Goal: Understand process/instructions: Learn how to perform a task or action

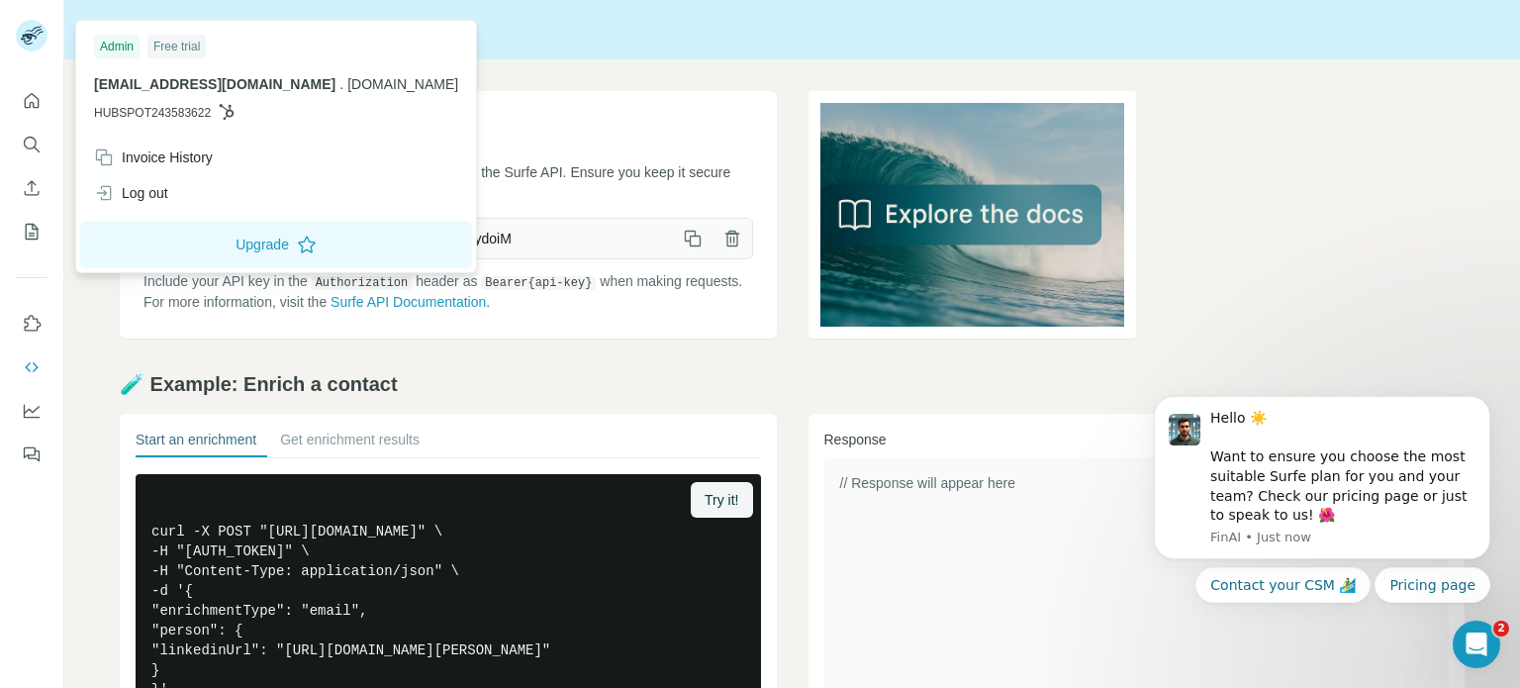
click at [120, 54] on div "Admin" at bounding box center [117, 47] width 46 height 24
click at [164, 49] on div "Free trial" at bounding box center [176, 47] width 58 height 24
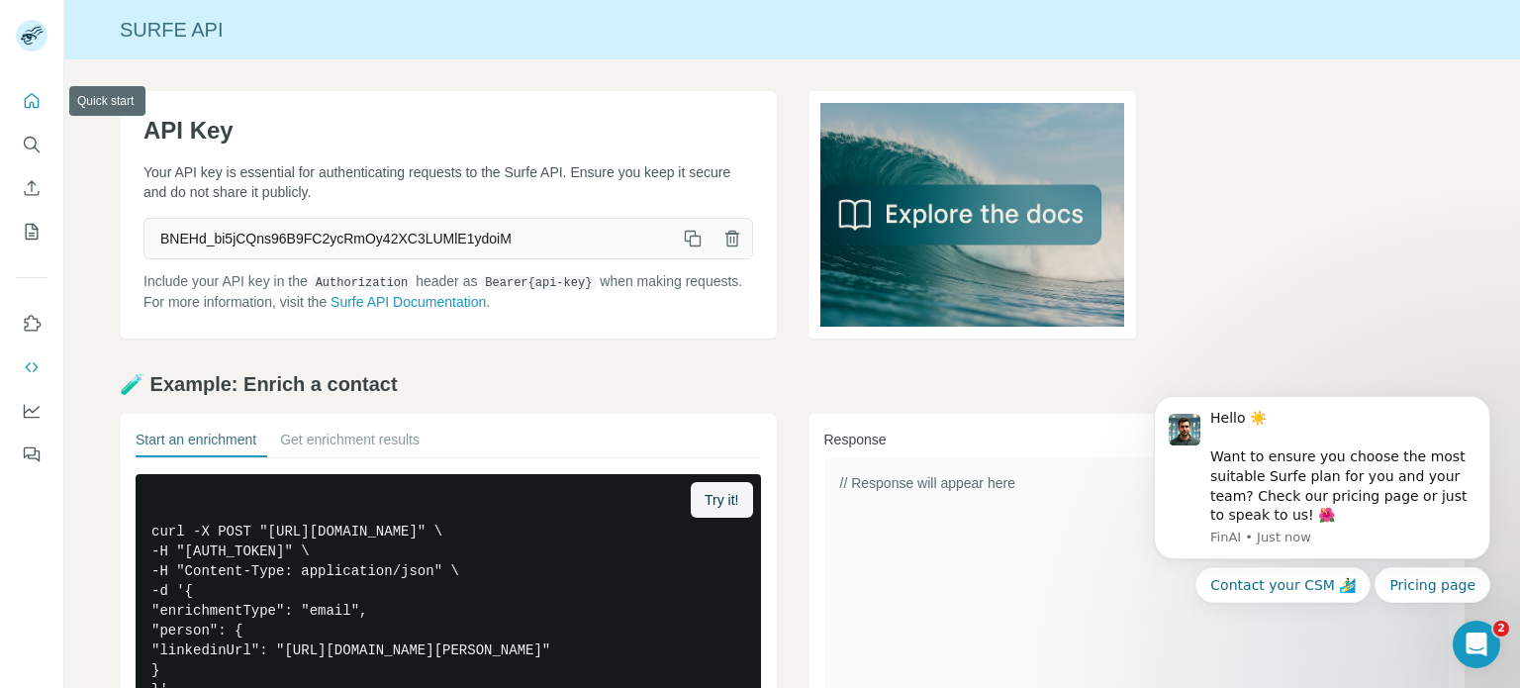
click at [36, 103] on icon "Quick start" at bounding box center [32, 101] width 20 height 20
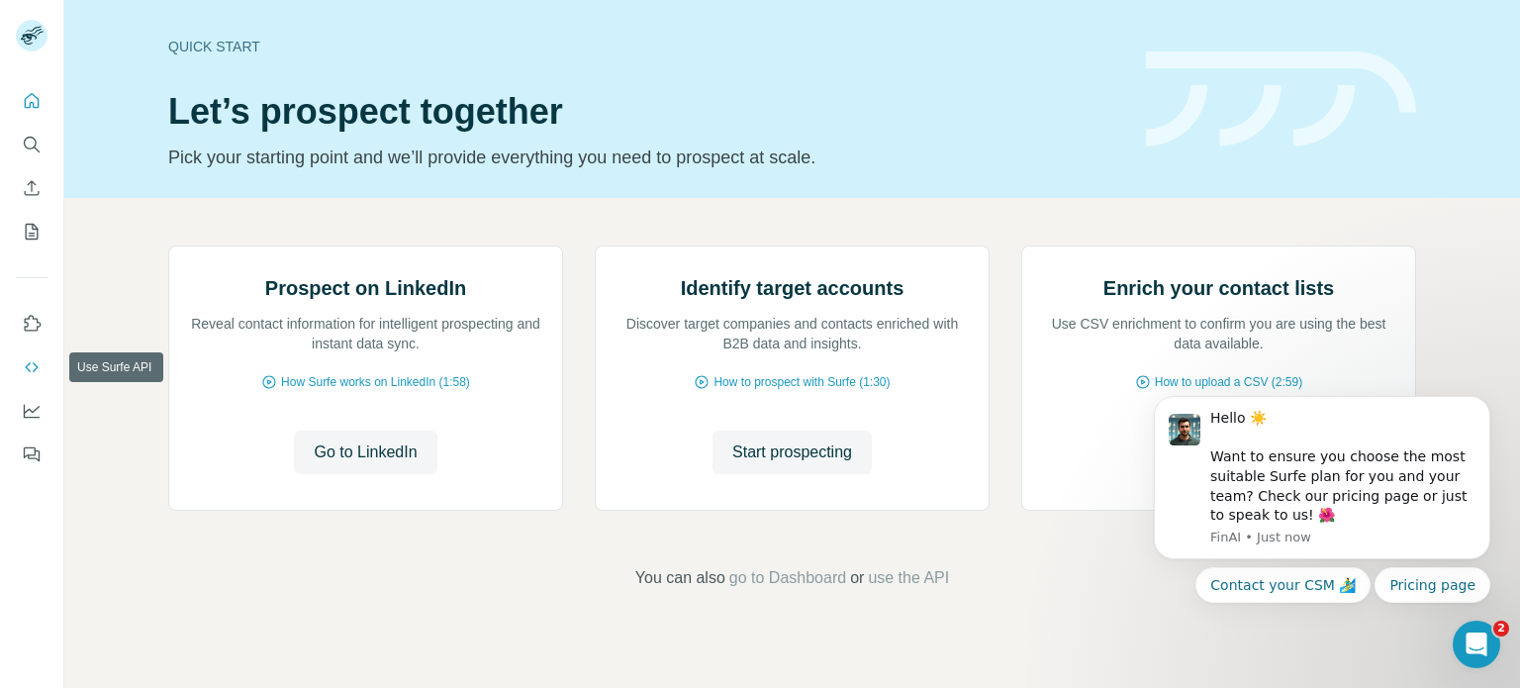
click at [19, 371] on button "Use Surfe API" at bounding box center [32, 367] width 32 height 36
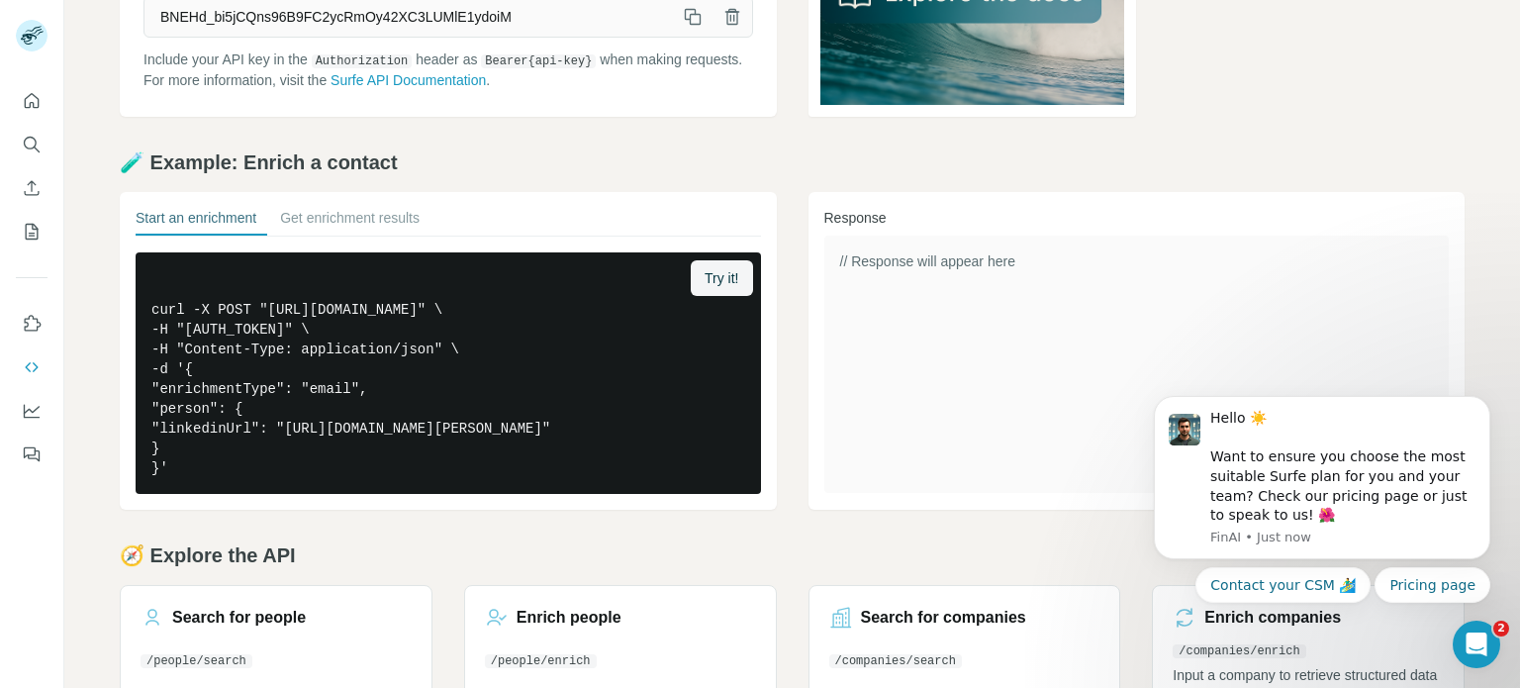
scroll to position [349, 0]
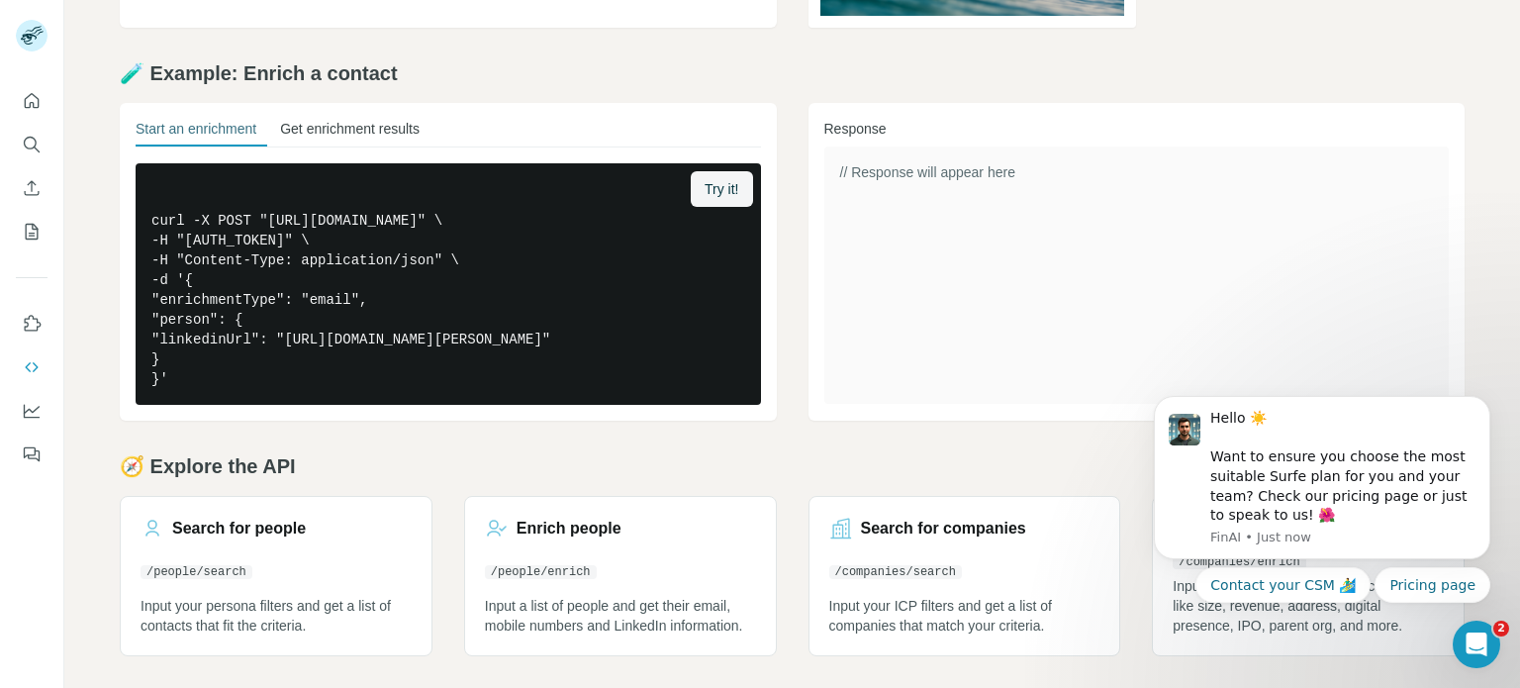
click at [315, 119] on button "Get enrichment results" at bounding box center [350, 133] width 140 height 28
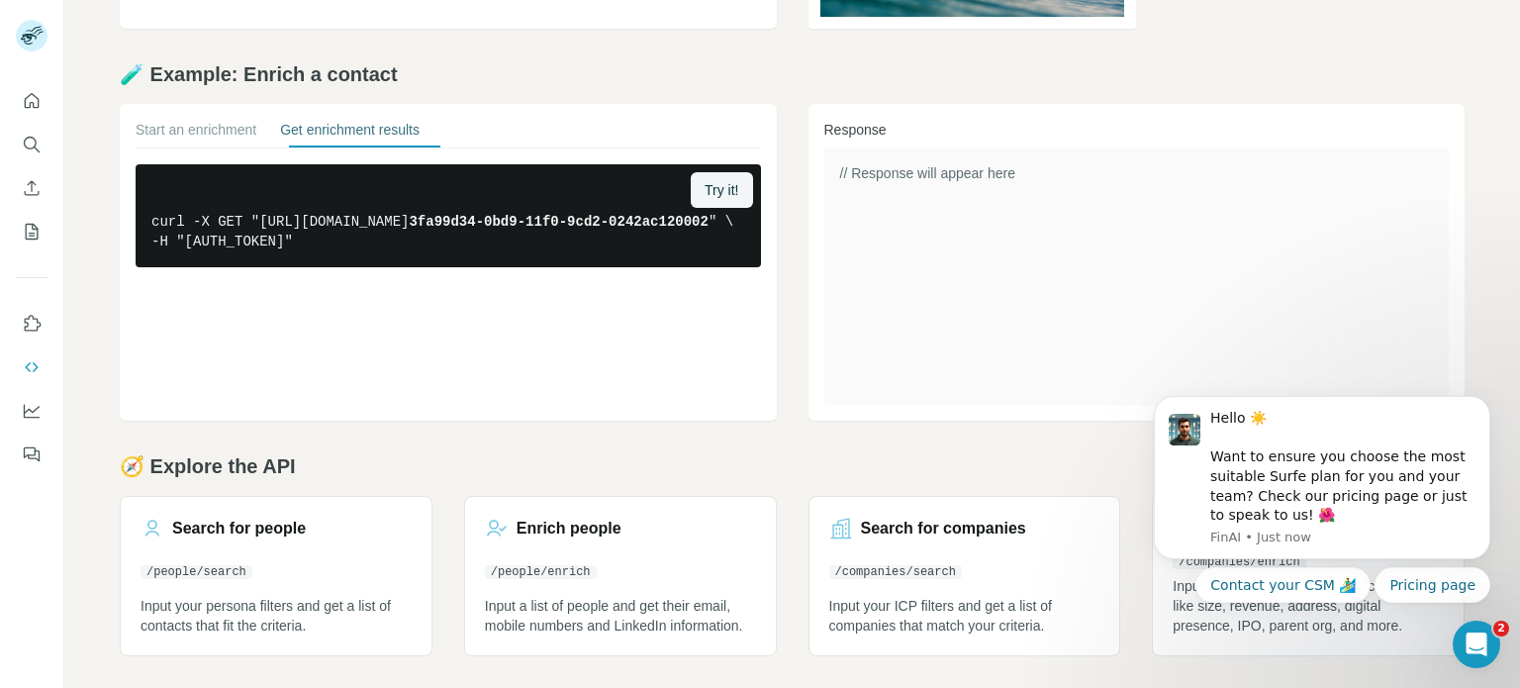
scroll to position [309, 0]
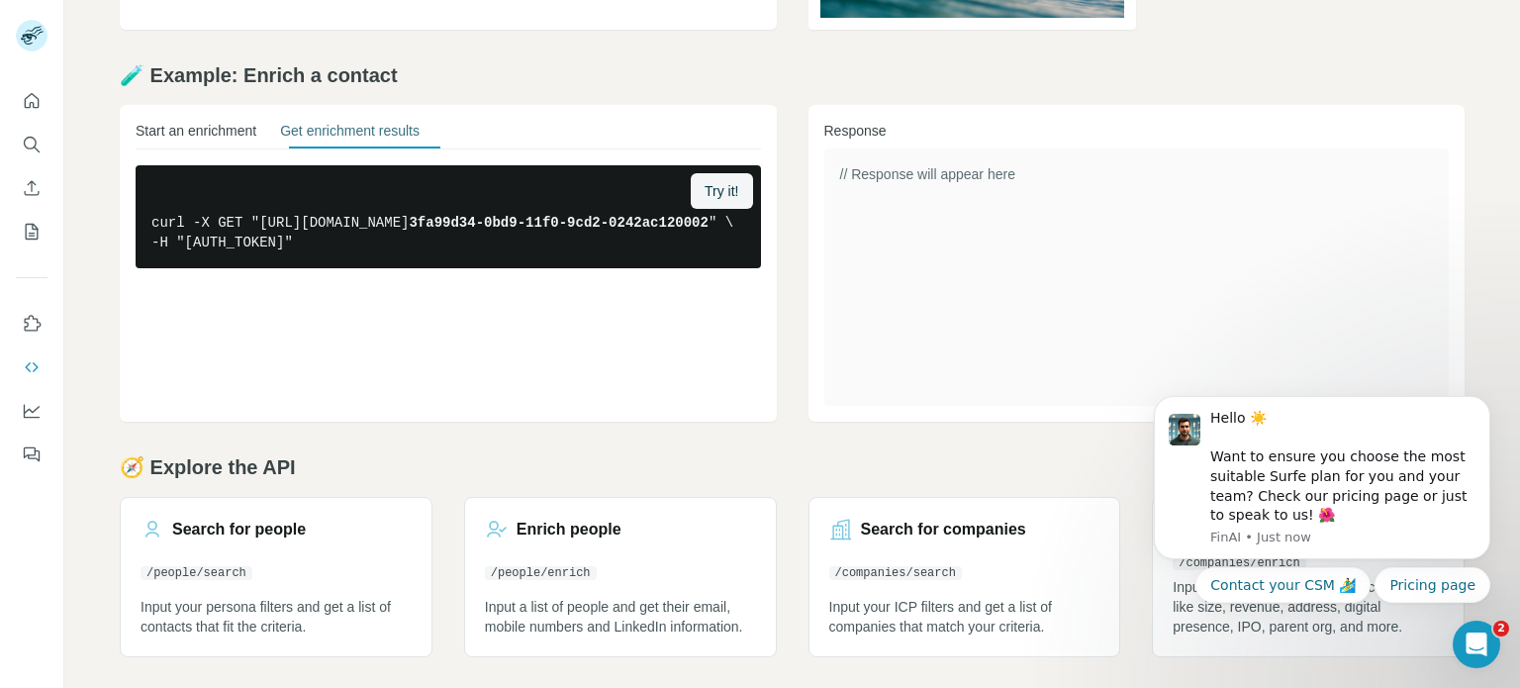
click at [206, 142] on button "Start an enrichment" at bounding box center [196, 135] width 121 height 28
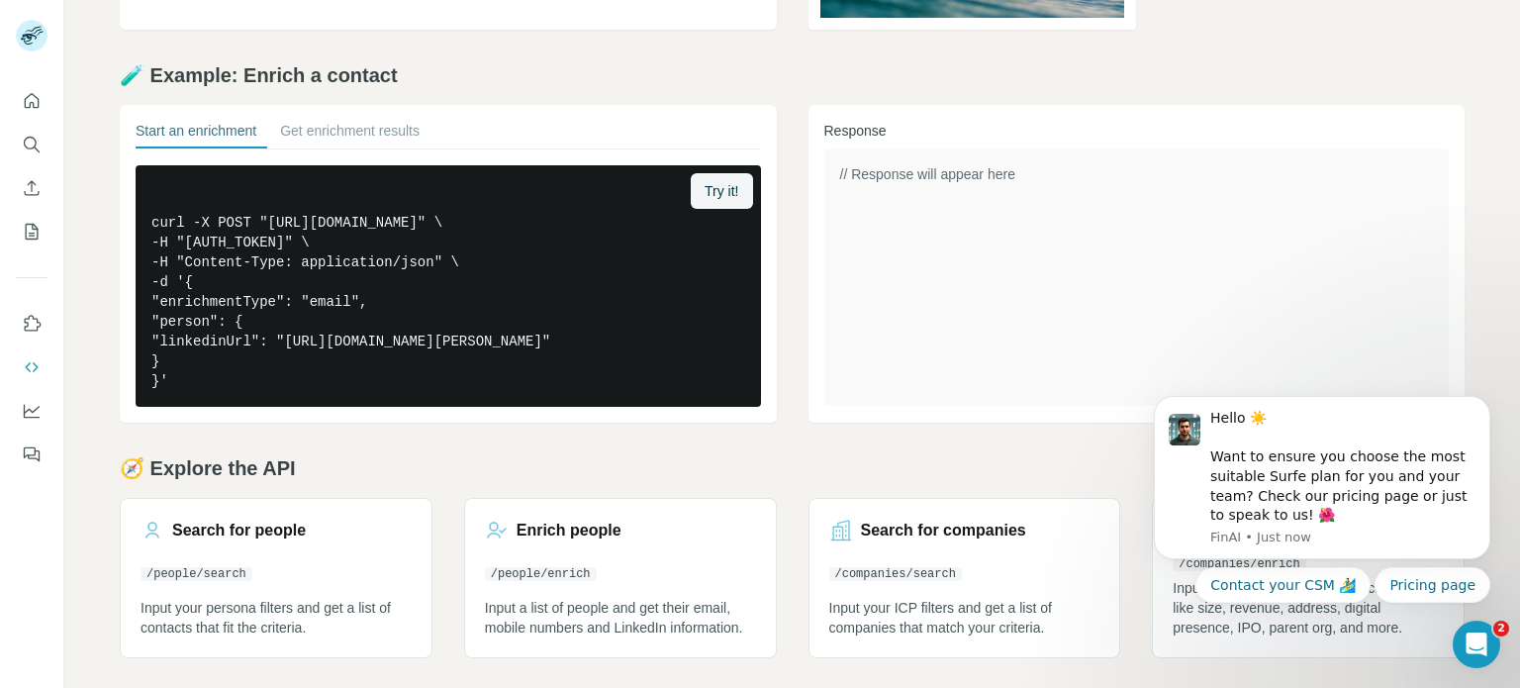
scroll to position [349, 0]
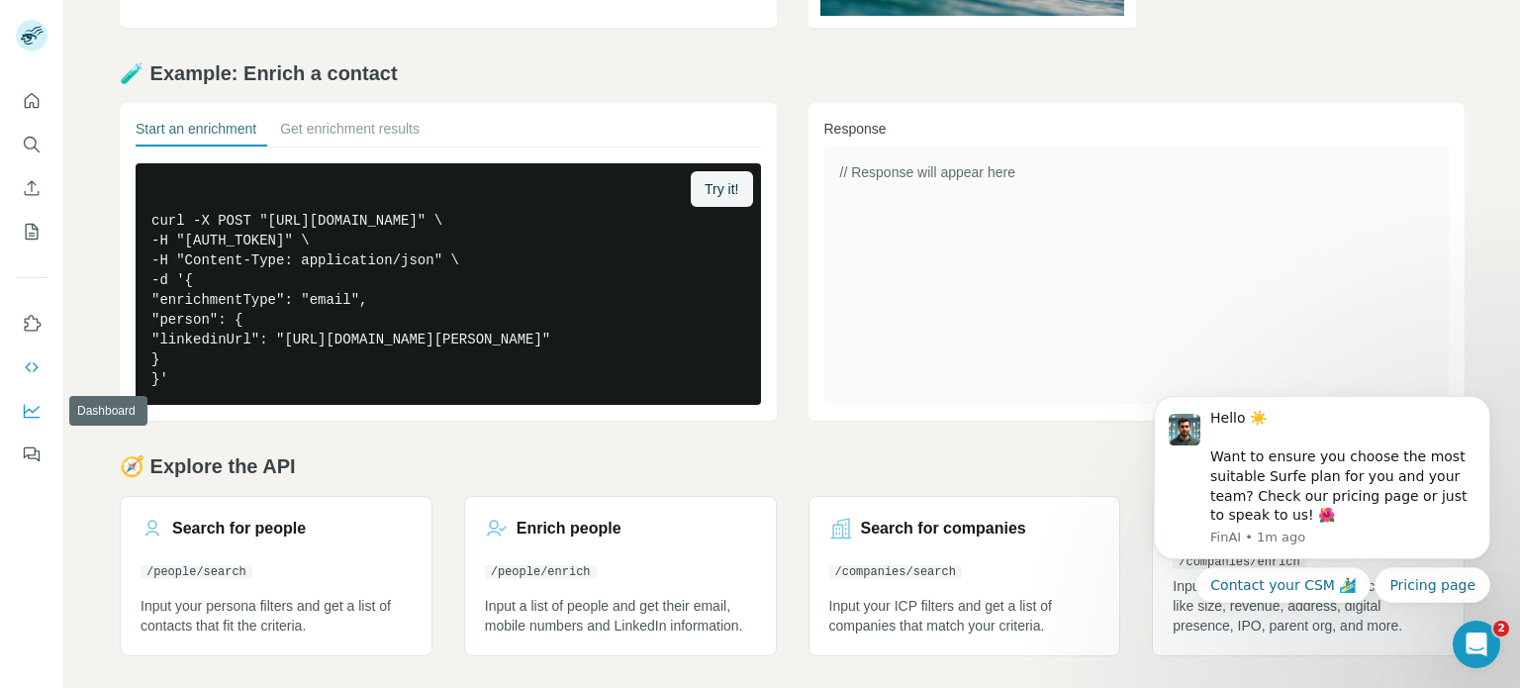
click at [31, 403] on icon "Dashboard" at bounding box center [32, 411] width 20 height 20
